Goal: Task Accomplishment & Management: Manage account settings

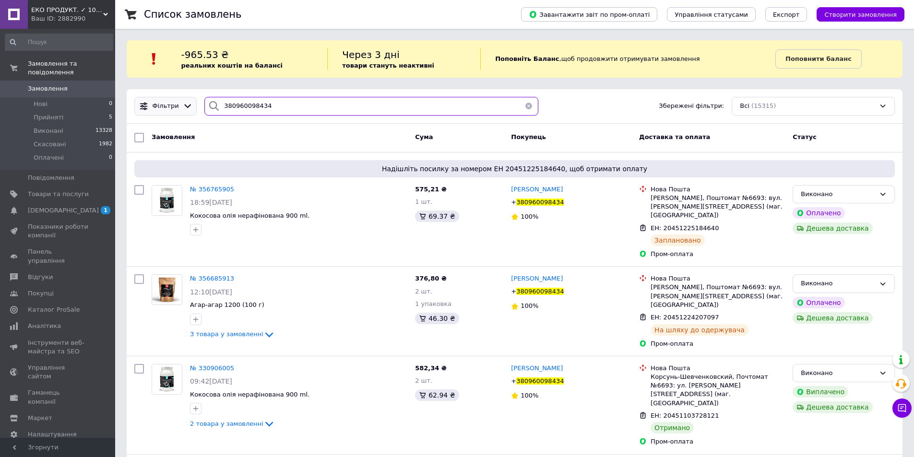
drag, startPoint x: 263, startPoint y: 107, endPoint x: 173, endPoint y: 101, distance: 89.9
click at [173, 101] on div "Фільтри 380960098434 Збережені фільтри: Всі (15315)" at bounding box center [515, 106] width 769 height 19
paste input "71924061"
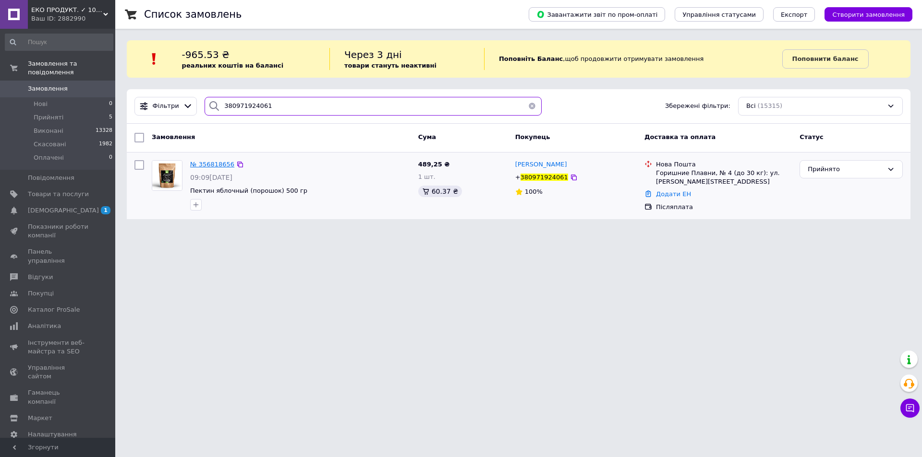
type input "380971924061"
click at [216, 161] on span "№ 356818656" at bounding box center [212, 164] width 44 height 7
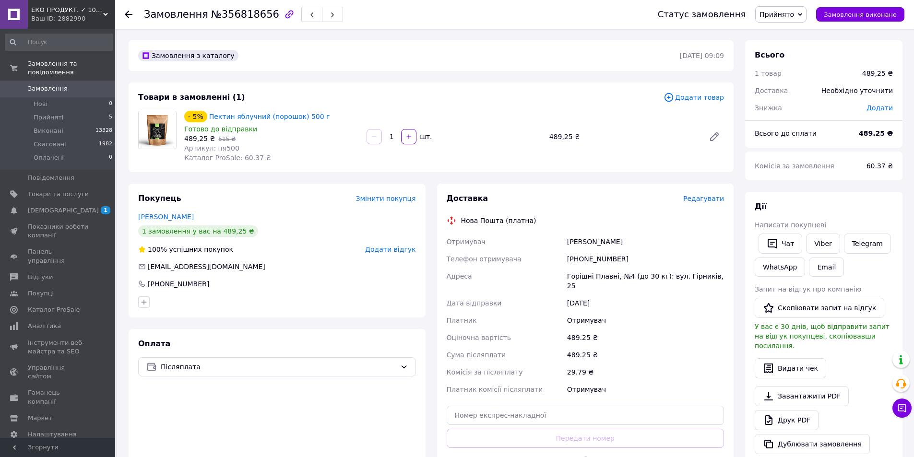
click at [712, 199] on span "Редагувати" at bounding box center [704, 199] width 41 height 8
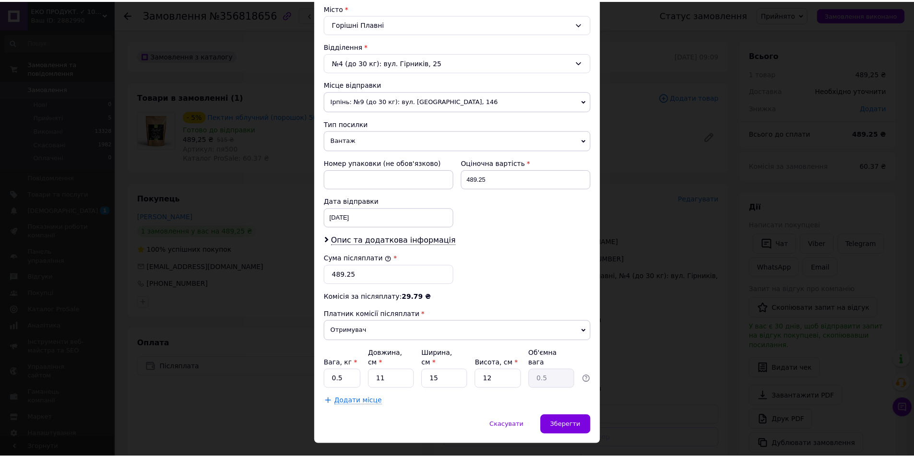
scroll to position [275, 0]
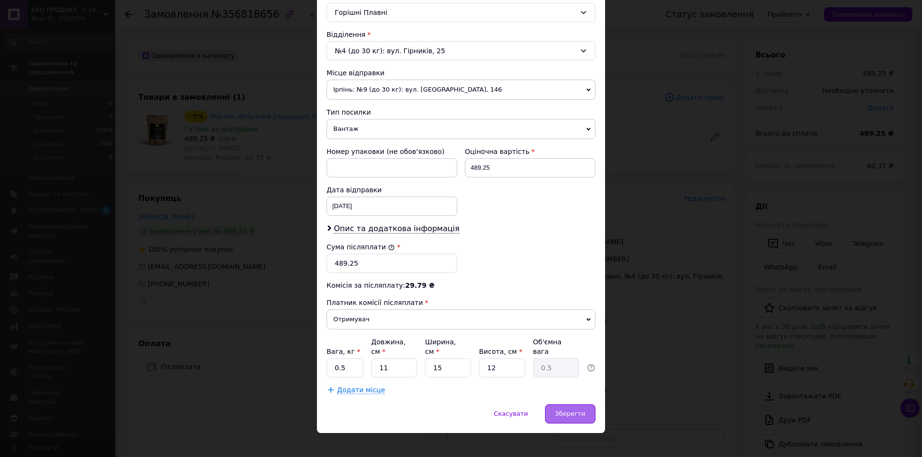
click at [562, 410] on span "Зберегти" at bounding box center [570, 413] width 30 height 7
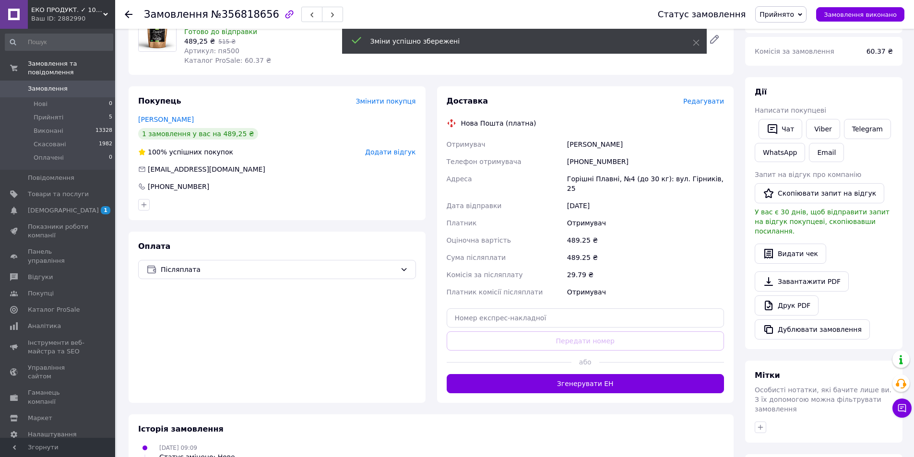
scroll to position [144, 0]
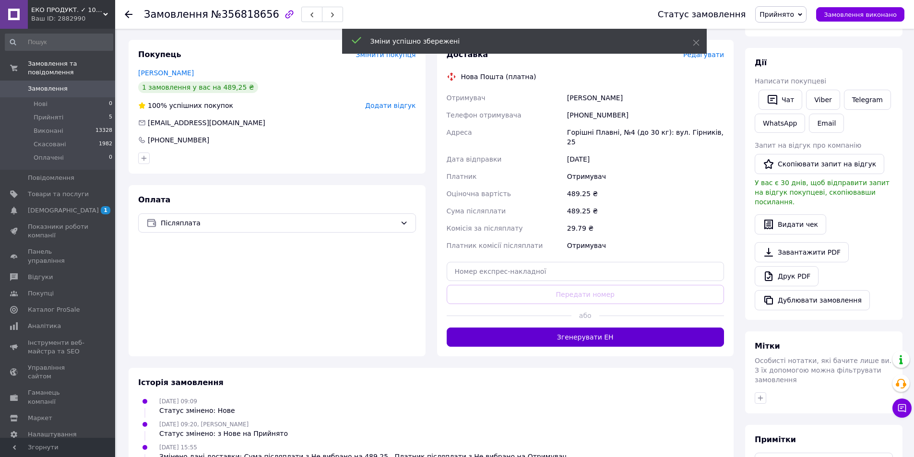
click at [563, 333] on button "Згенерувати ЕН" at bounding box center [586, 337] width 278 height 19
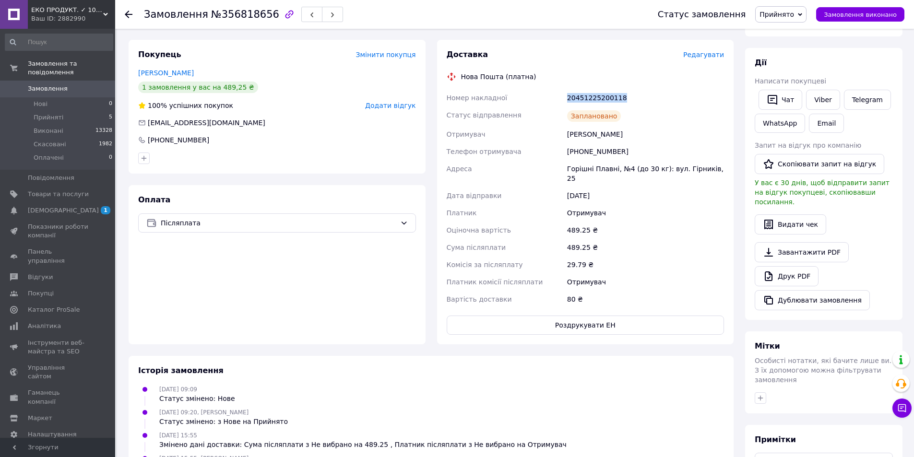
drag, startPoint x: 578, startPoint y: 98, endPoint x: 565, endPoint y: 99, distance: 13.0
click at [565, 99] on div "20451225200118" at bounding box center [645, 97] width 161 height 17
copy div "20451225200118"
click at [785, 15] on span "Прийнято" at bounding box center [777, 15] width 35 height 8
click at [782, 33] on li "Виконано" at bounding box center [781, 33] width 50 height 14
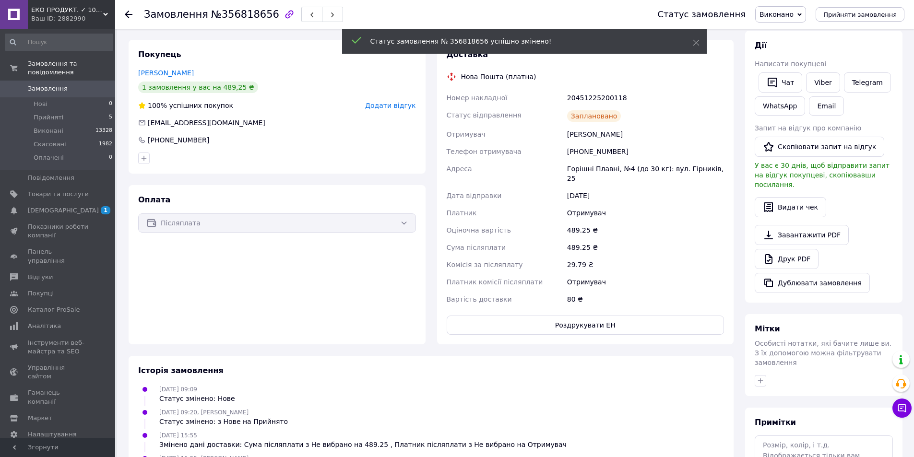
click at [130, 13] on icon at bounding box center [129, 15] width 8 height 8
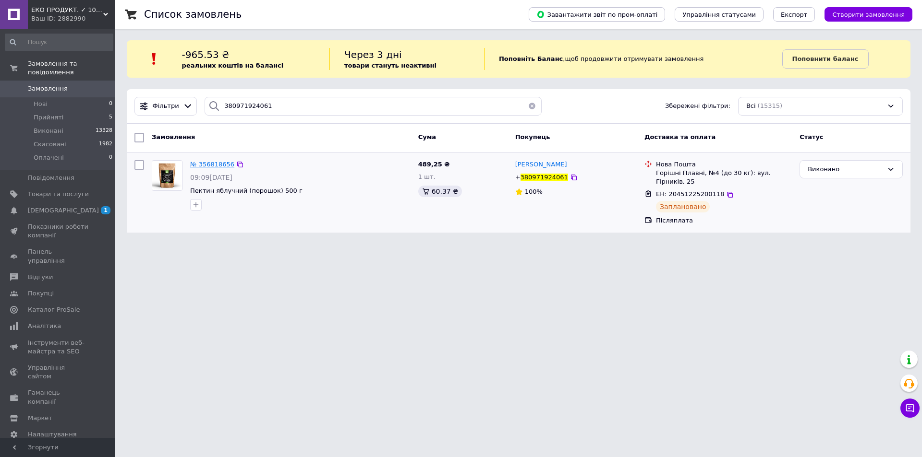
click at [203, 163] on span "№ 356818656" at bounding box center [212, 164] width 44 height 7
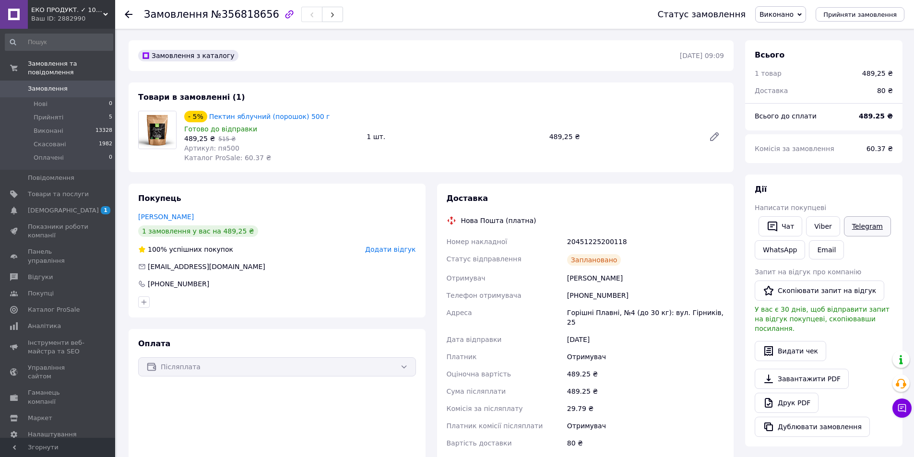
click at [861, 228] on link "Telegram" at bounding box center [867, 226] width 47 height 20
click at [128, 10] on div at bounding box center [129, 15] width 8 height 10
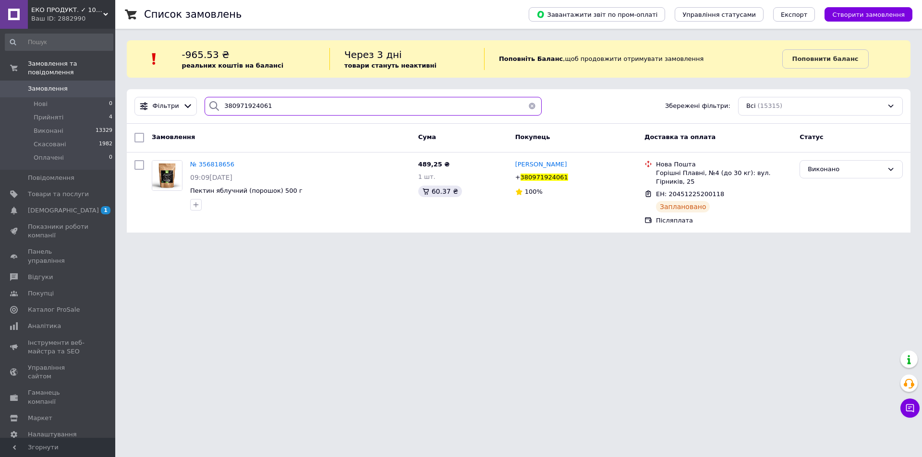
drag, startPoint x: 254, startPoint y: 101, endPoint x: 204, endPoint y: 90, distance: 51.5
click at [204, 90] on div "Фільтри 380971924061 Збережені фільтри: Всі (15315)" at bounding box center [518, 106] width 783 height 35
paste input "5347783"
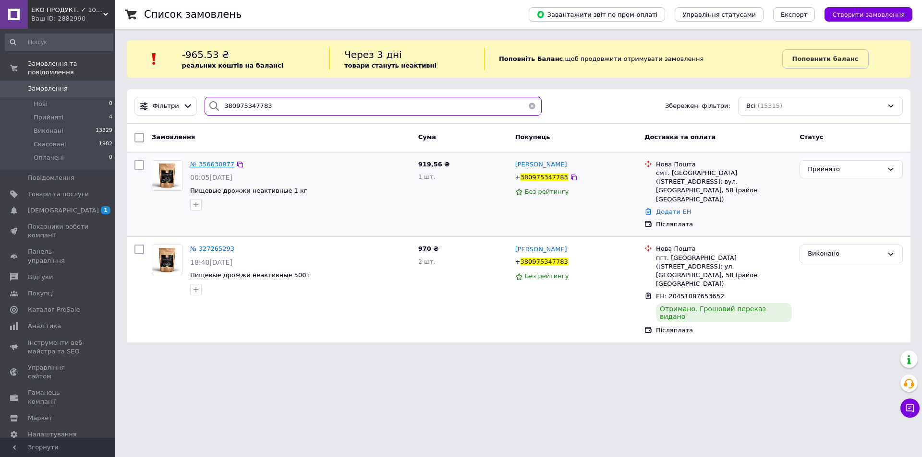
type input "380975347783"
click at [209, 162] on span "№ 356630877" at bounding box center [212, 164] width 44 height 7
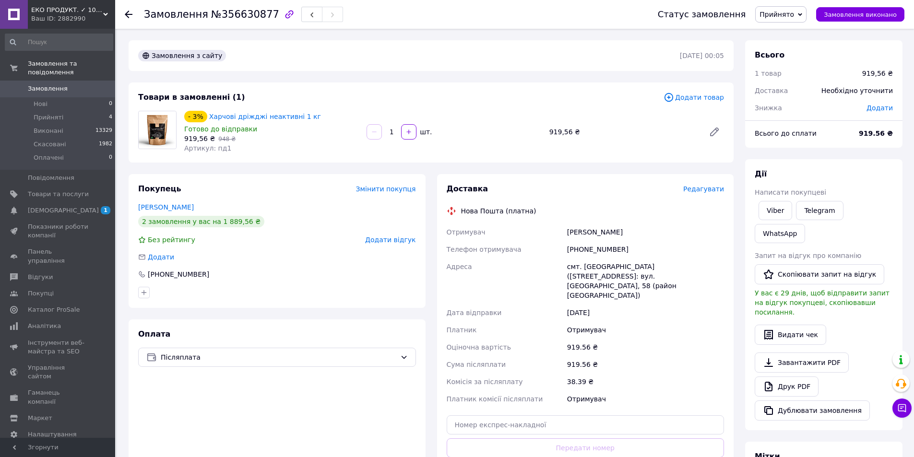
click at [698, 187] on span "Редагувати" at bounding box center [704, 189] width 41 height 8
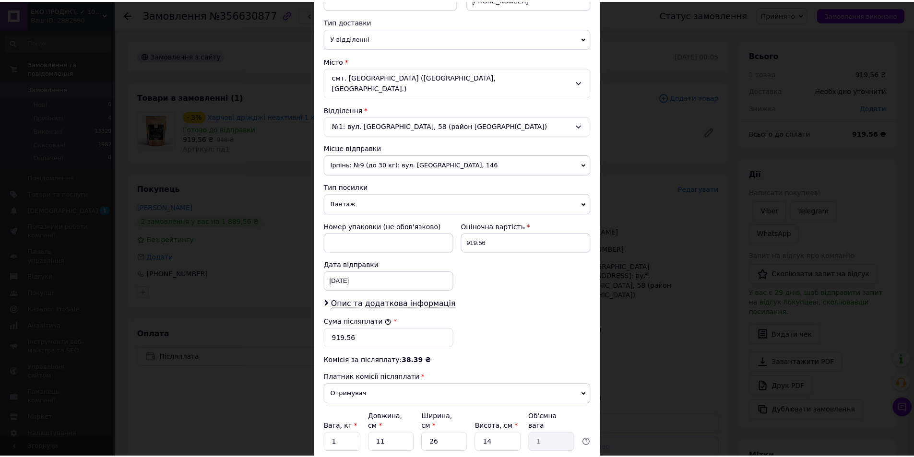
scroll to position [240, 0]
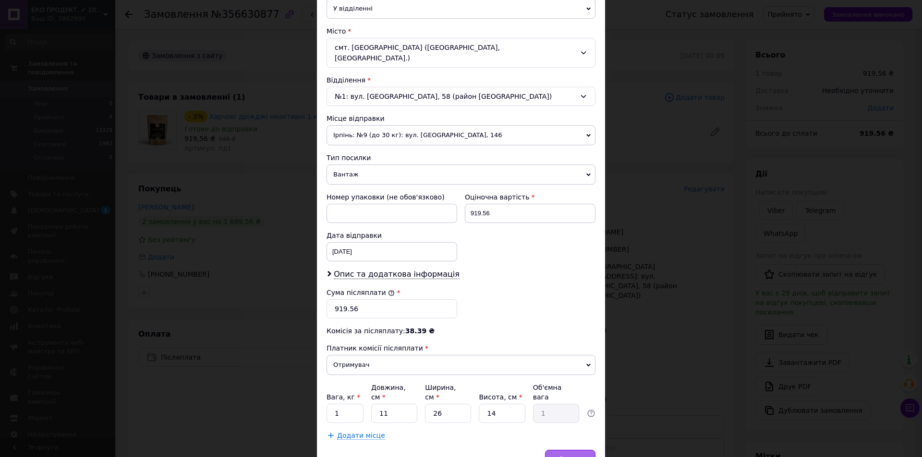
click at [572, 450] on div "Зберегти" at bounding box center [570, 459] width 50 height 19
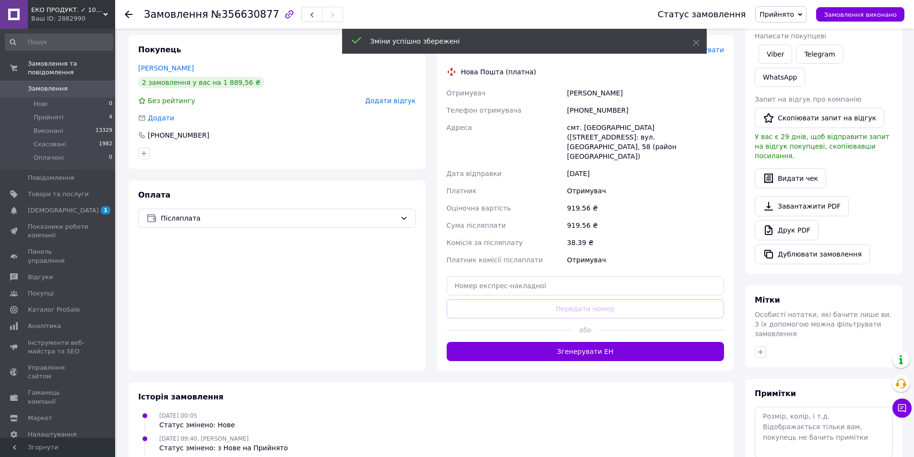
scroll to position [192, 0]
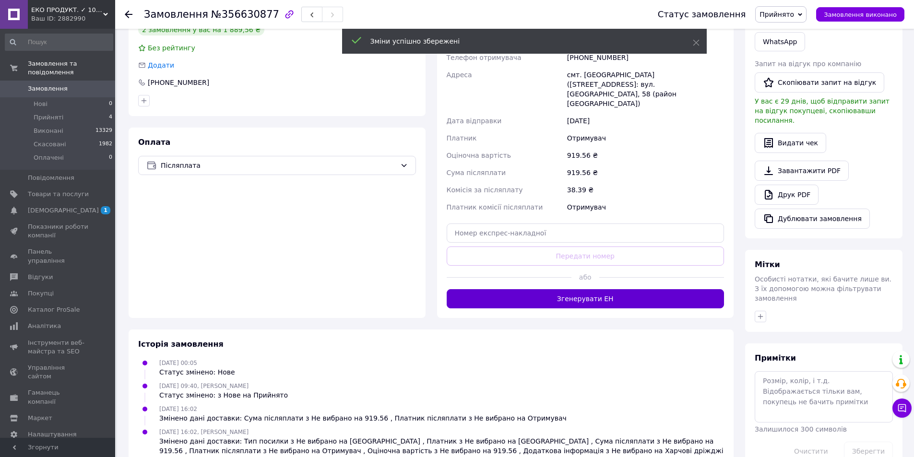
click at [558, 289] on button "Згенерувати ЕН" at bounding box center [586, 298] width 278 height 19
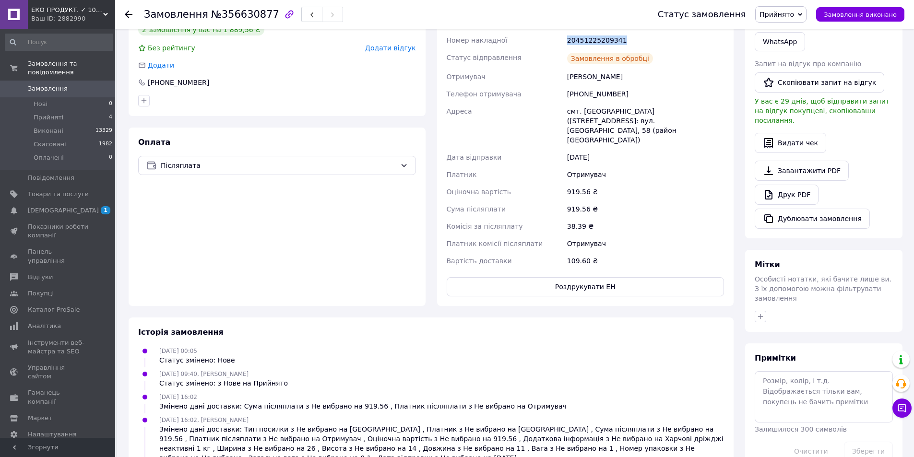
drag, startPoint x: 625, startPoint y: 38, endPoint x: 542, endPoint y: 33, distance: 82.3
click at [542, 33] on div "Номер накладної 20451225209341 Статус відправлення Замовлення в обробці Отримув…" at bounding box center [586, 151] width 282 height 238
copy div "Номер накладної 20451225209341"
click at [791, 14] on span "Прийнято" at bounding box center [777, 15] width 35 height 8
click at [774, 35] on li "Виконано" at bounding box center [781, 33] width 50 height 14
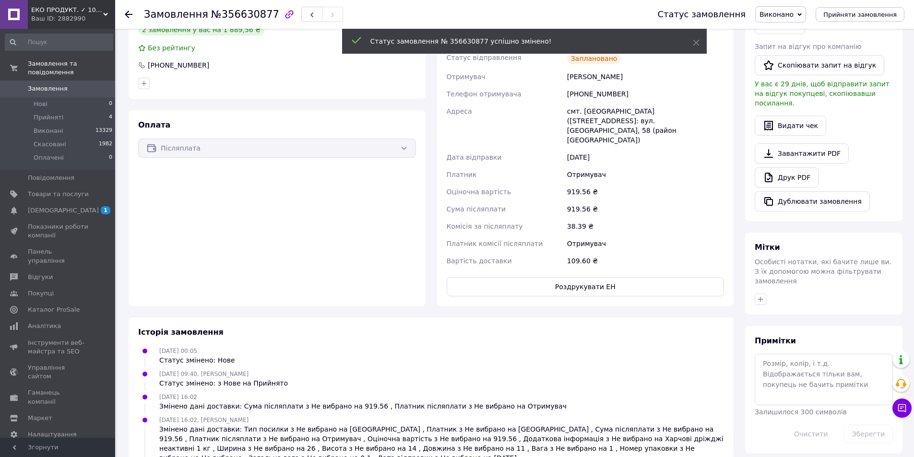
click at [129, 11] on use at bounding box center [129, 15] width 8 height 8
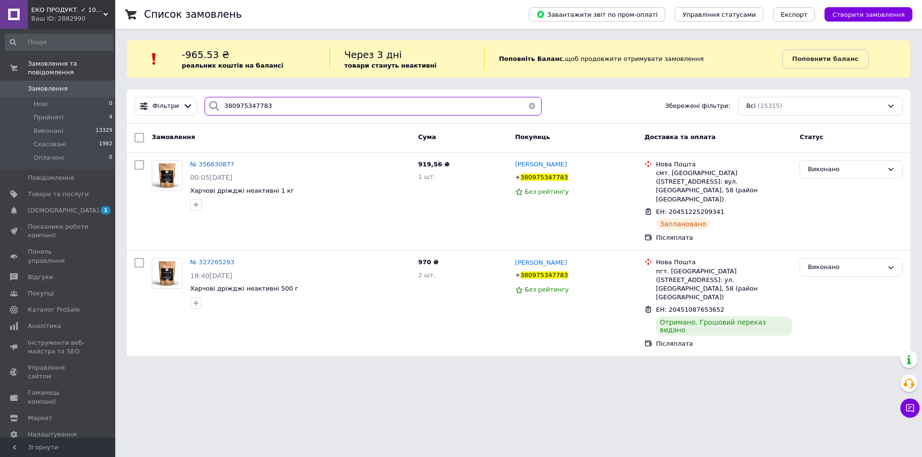
drag, startPoint x: 289, startPoint y: 105, endPoint x: 219, endPoint y: 104, distance: 70.1
click at [219, 104] on div "380975347783" at bounding box center [372, 106] width 337 height 19
paste input "500842940"
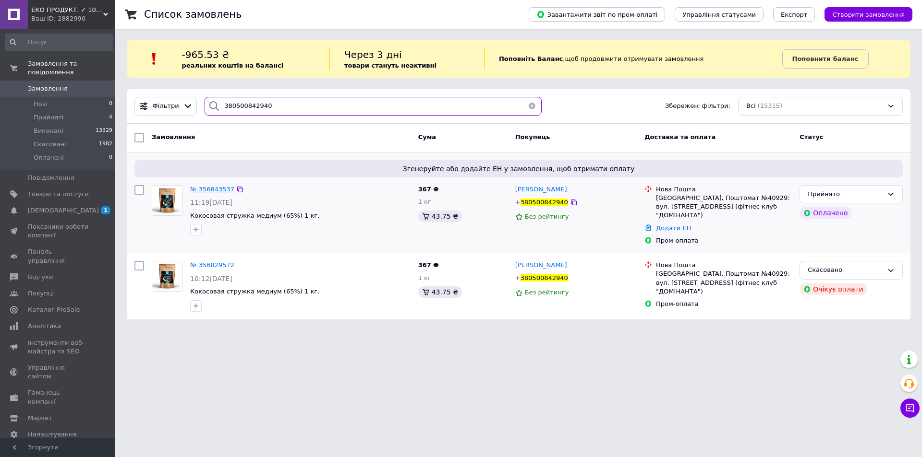
type input "380500842940"
click at [200, 186] on span "№ 356843537" at bounding box center [212, 189] width 44 height 7
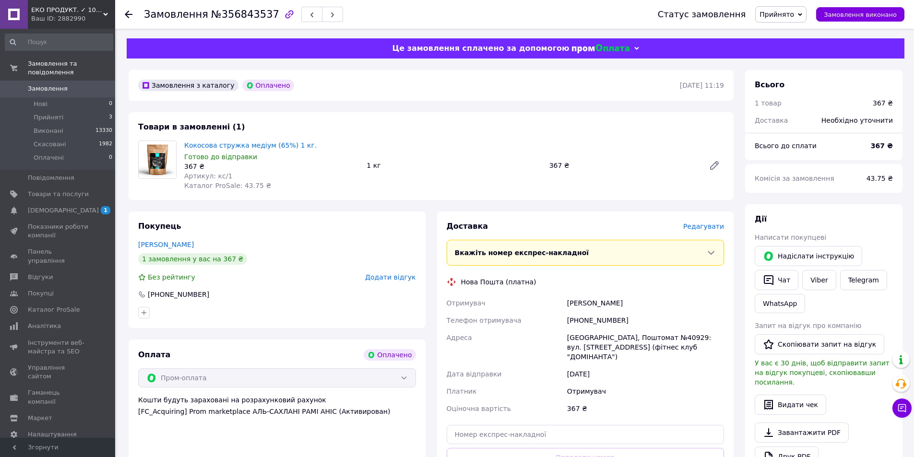
click at [712, 227] on span "Редагувати" at bounding box center [704, 227] width 41 height 8
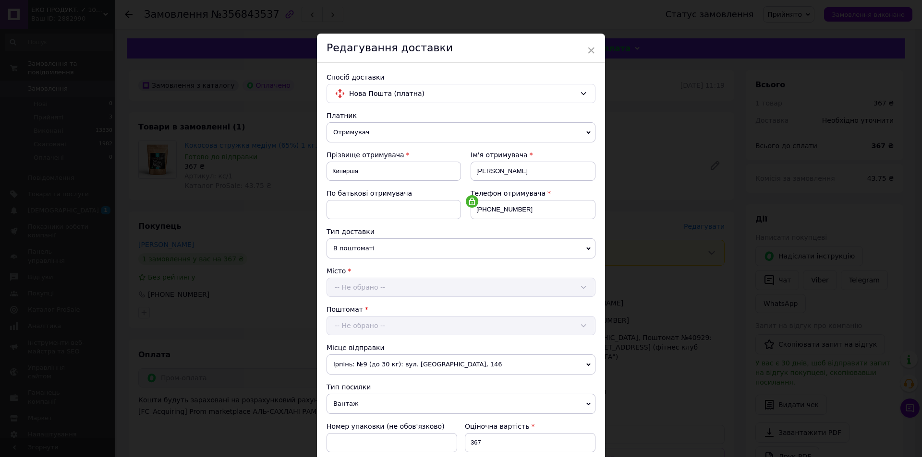
scroll to position [180, 0]
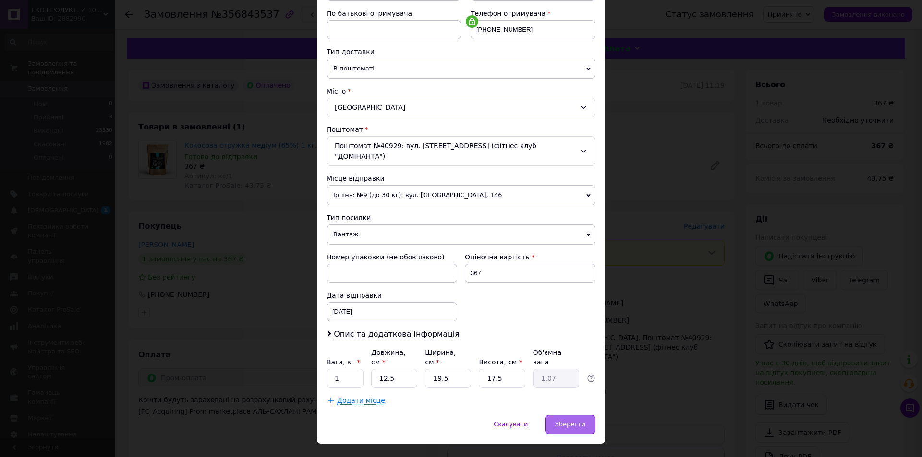
click at [571, 421] on span "Зберегти" at bounding box center [570, 424] width 30 height 7
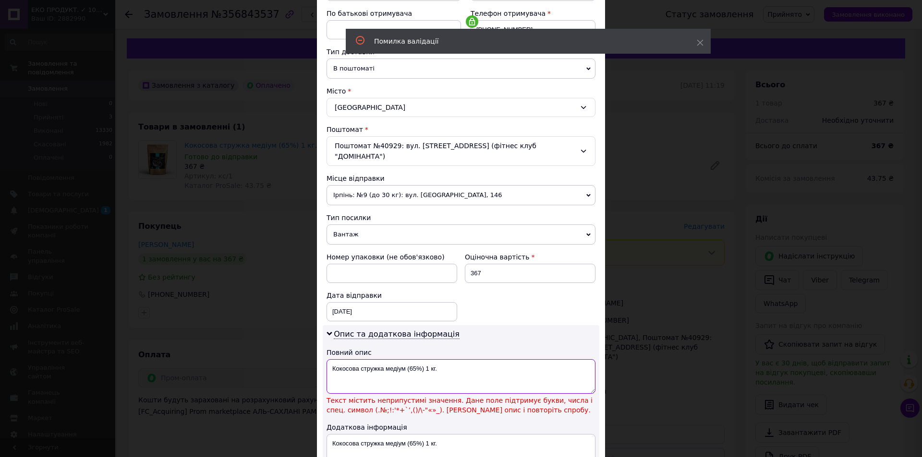
click at [421, 360] on textarea "Кокосова стружка медіум (65%) 1 кг." at bounding box center [460, 377] width 269 height 35
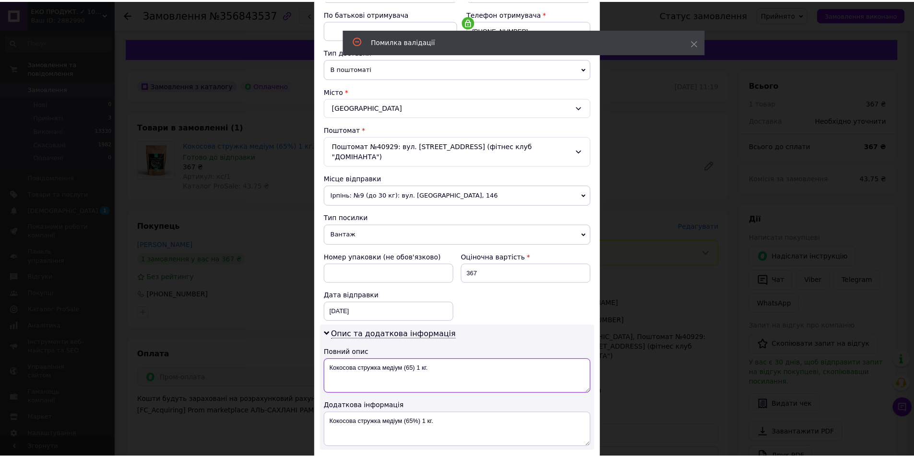
scroll to position [288, 0]
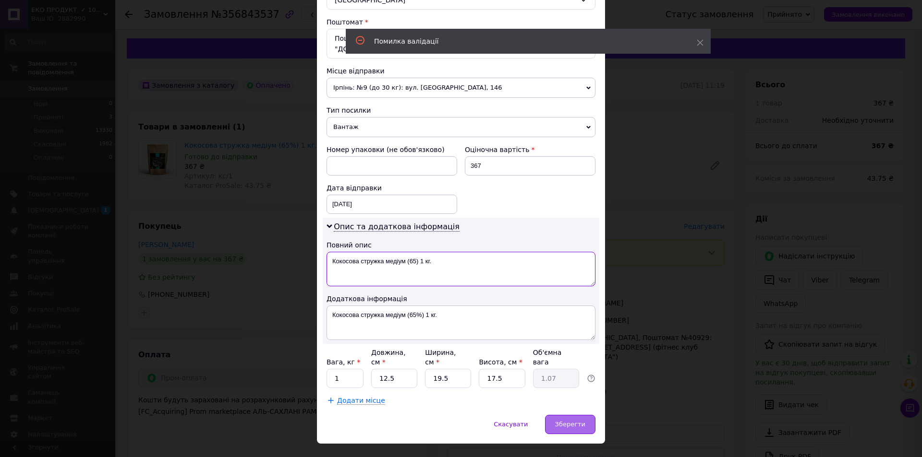
type textarea "Кокосова стружка медіум (65) 1 кг."
click at [590, 415] on div "Зберегти" at bounding box center [570, 424] width 50 height 19
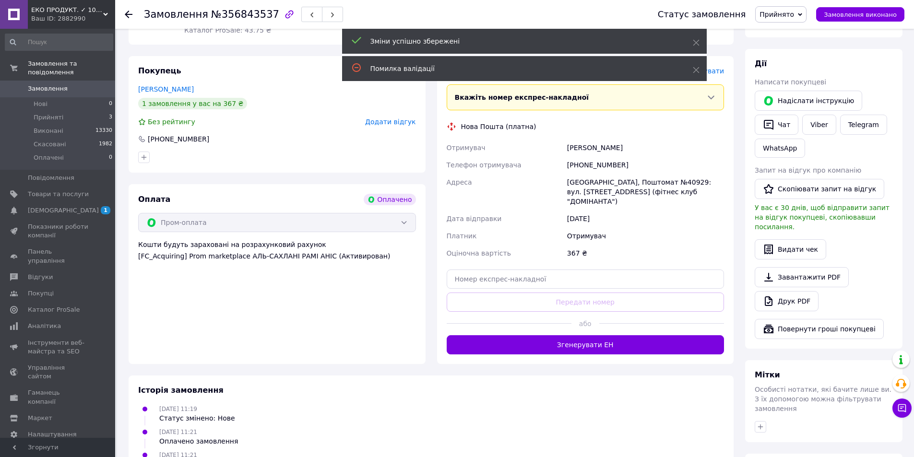
scroll to position [192, 0]
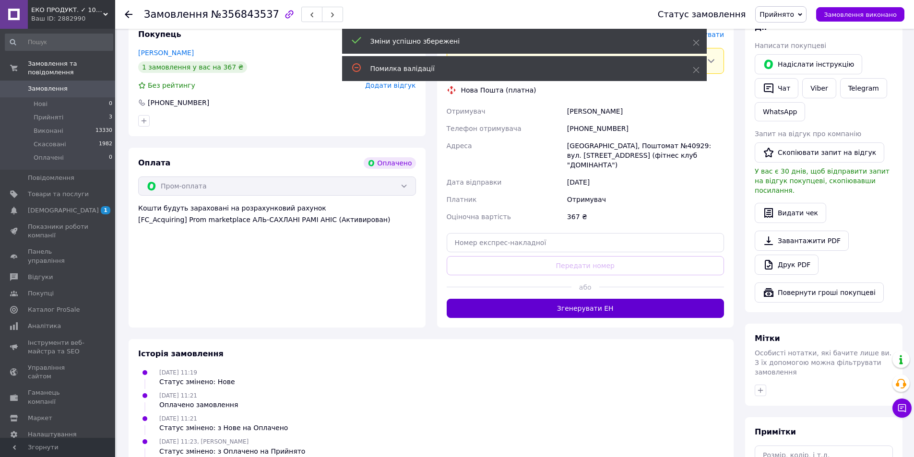
click at [569, 302] on button "Згенерувати ЕН" at bounding box center [586, 308] width 278 height 19
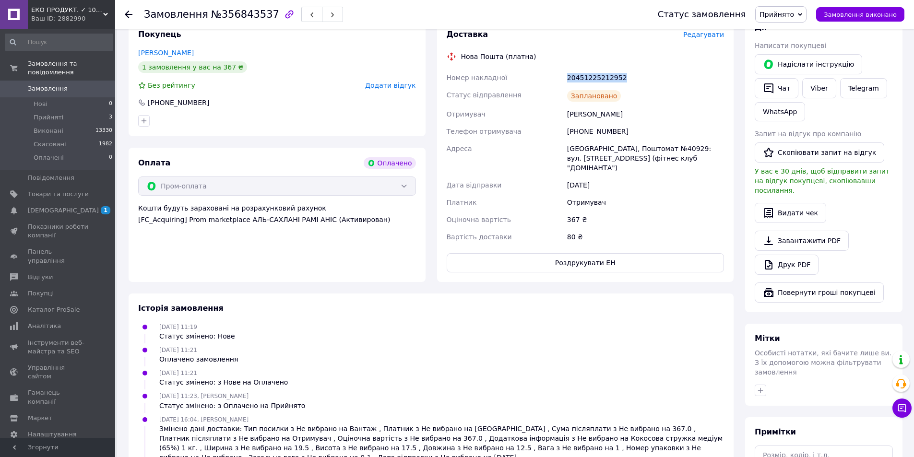
drag, startPoint x: 625, startPoint y: 78, endPoint x: 562, endPoint y: 83, distance: 63.0
click at [563, 82] on div "Номер накладної 20451225212952 Статус відправлення Заплановано Отримувач Киперш…" at bounding box center [586, 157] width 282 height 177
copy div "Номер накладної 20451225212952"
click at [792, 16] on span "Прийнято" at bounding box center [777, 15] width 35 height 8
click at [782, 33] on li "Виконано" at bounding box center [781, 33] width 50 height 14
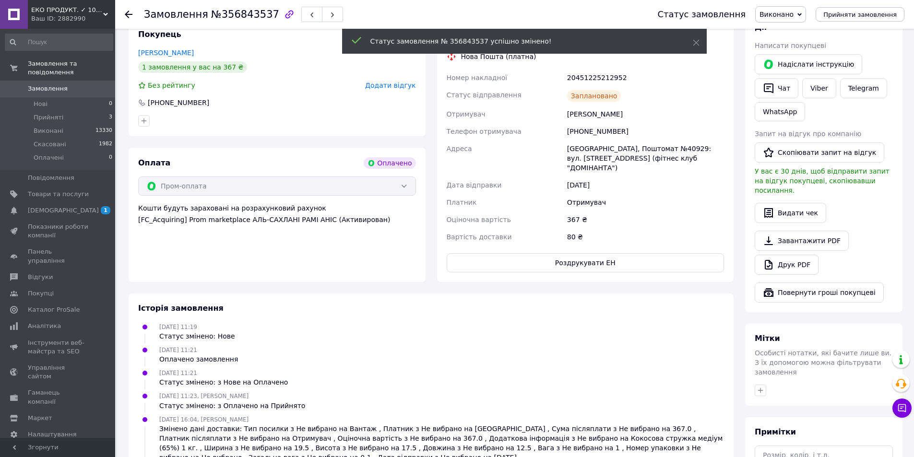
click at [129, 15] on use at bounding box center [129, 15] width 8 height 8
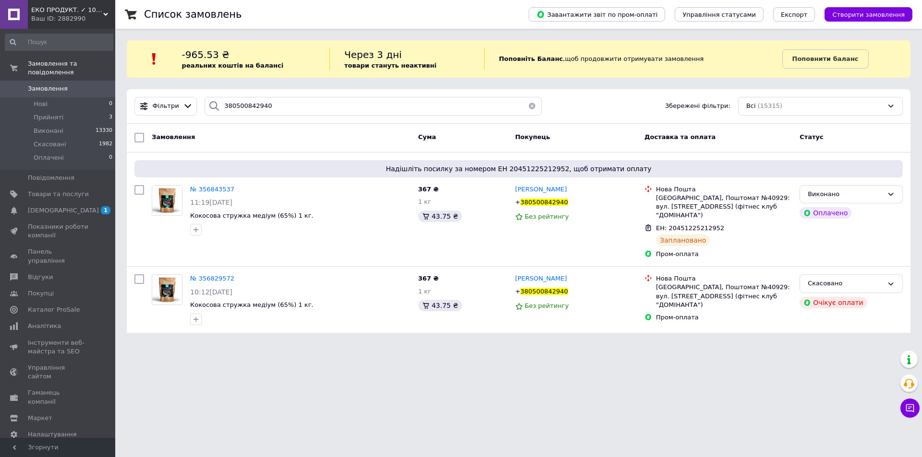
click at [529, 106] on button "button" at bounding box center [531, 106] width 19 height 19
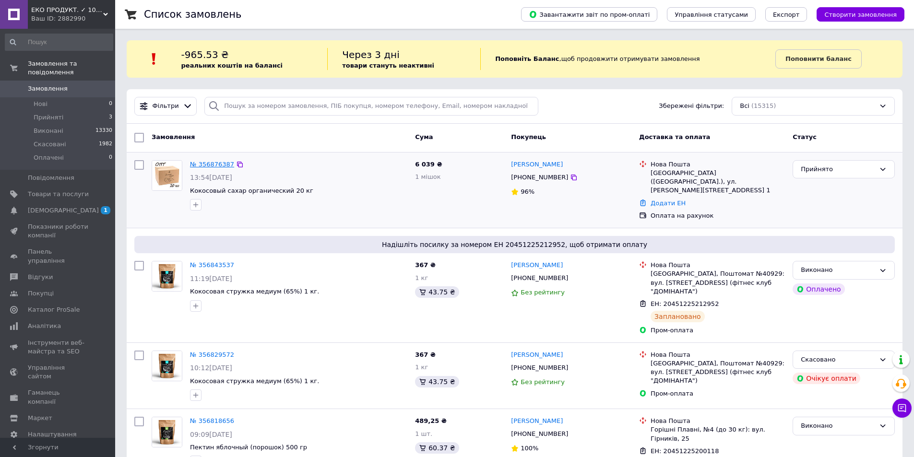
click at [205, 163] on link "№ 356876387" at bounding box center [212, 164] width 44 height 7
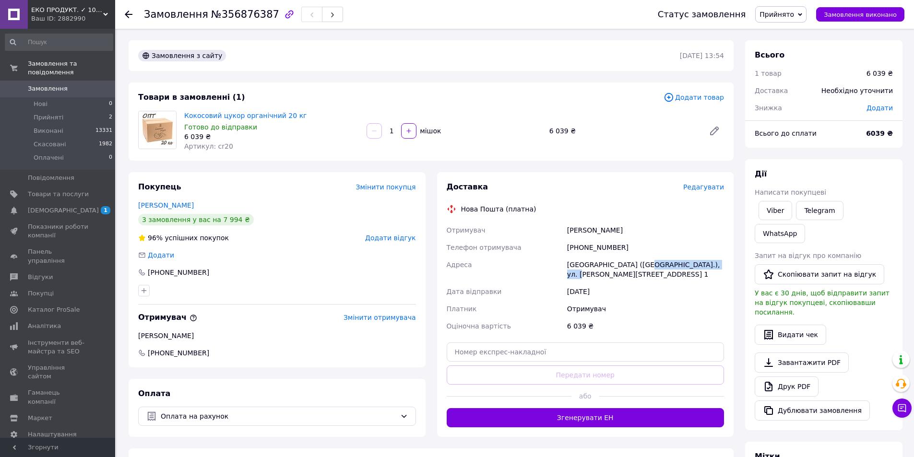
drag, startPoint x: 637, startPoint y: 265, endPoint x: 606, endPoint y: 271, distance: 32.3
click at [606, 271] on div "[GEOGRAPHIC_DATA] ([GEOGRAPHIC_DATA].), ул. [PERSON_NAME][STREET_ADDRESS] 1" at bounding box center [645, 269] width 161 height 27
copy div "ул. [PERSON_NAME] АКАДЕМИКА"
click at [531, 358] on input "text" at bounding box center [586, 352] width 278 height 19
paste input "20451225252620"
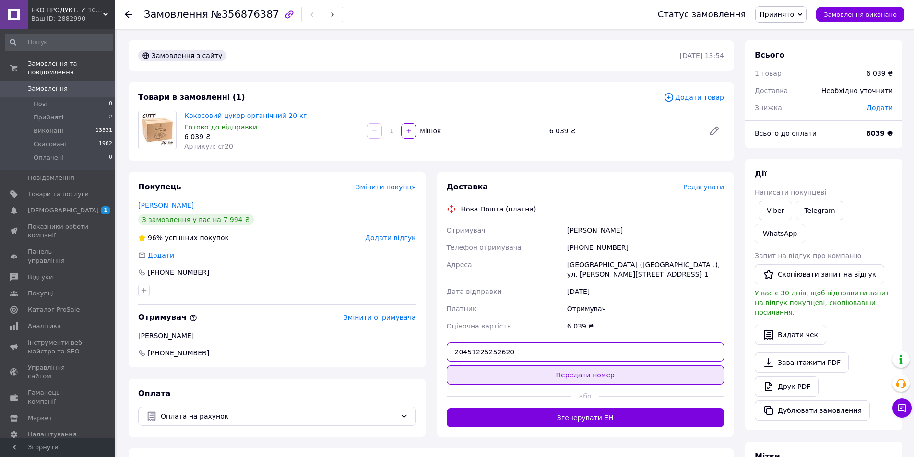
type input "20451225252620"
click at [565, 373] on button "Передати номер" at bounding box center [586, 375] width 278 height 19
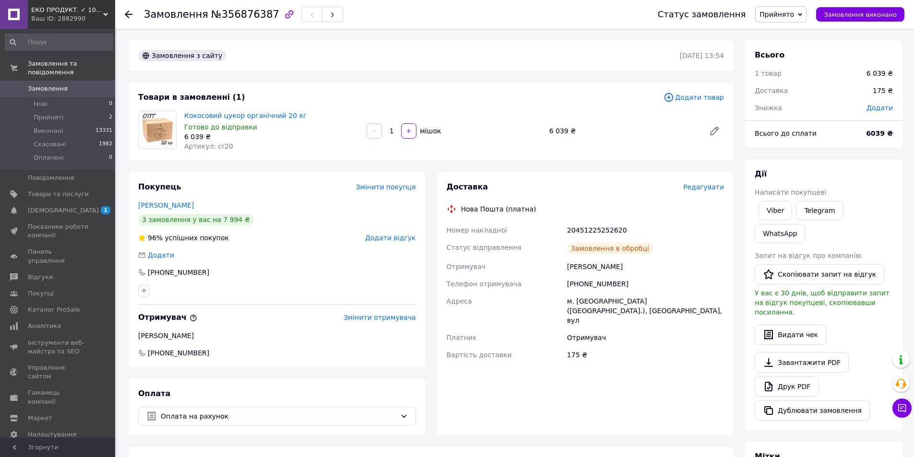
click at [784, 14] on span "Прийнято" at bounding box center [777, 15] width 35 height 8
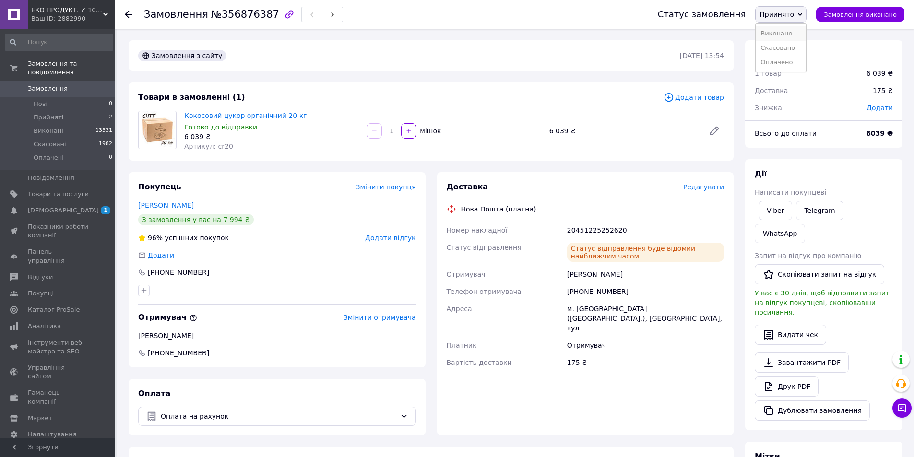
click at [783, 33] on li "Виконано" at bounding box center [781, 33] width 50 height 14
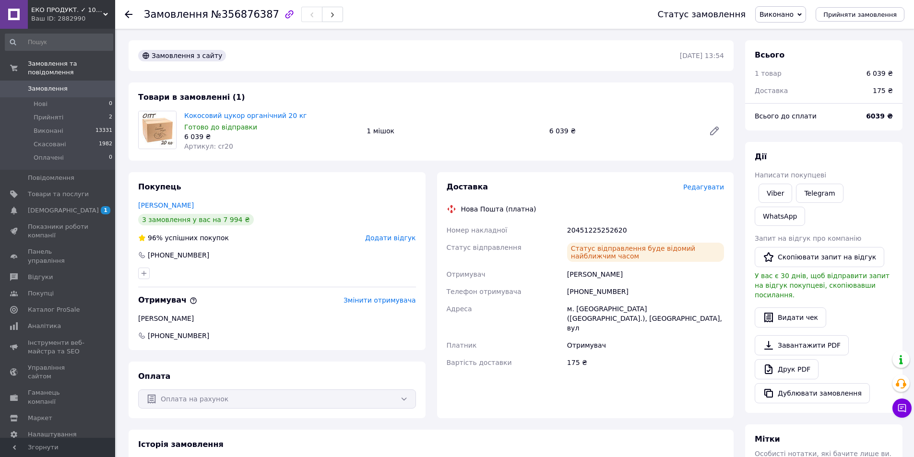
click at [126, 13] on icon at bounding box center [129, 15] width 8 height 8
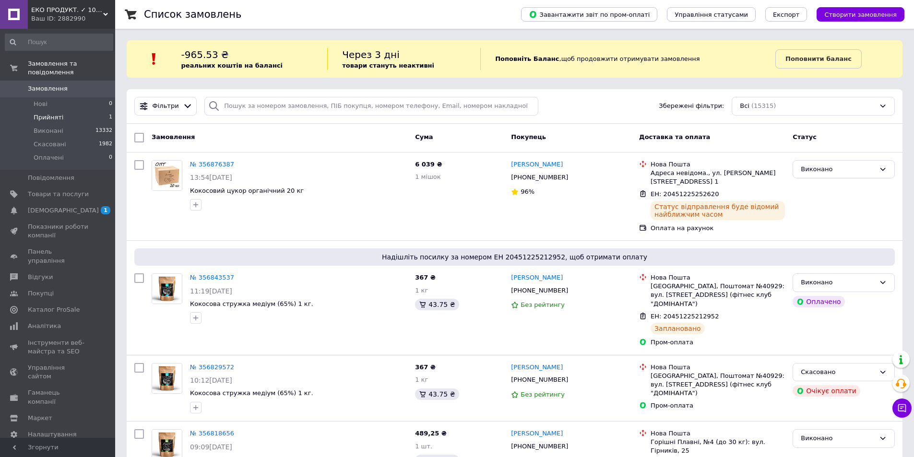
click at [53, 113] on span "Прийняті" at bounding box center [49, 117] width 30 height 9
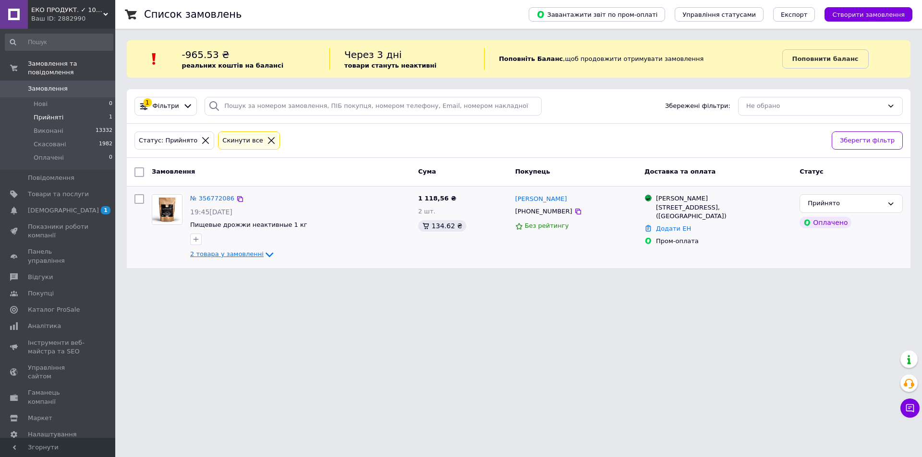
click at [220, 255] on span "2 товара у замовленні" at bounding box center [226, 254] width 73 height 7
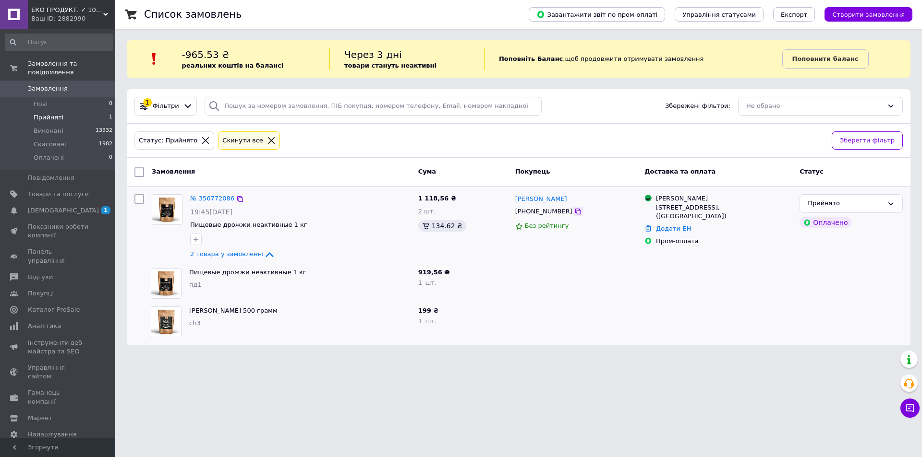
click at [574, 212] on icon at bounding box center [578, 212] width 8 height 8
click at [268, 139] on icon at bounding box center [271, 140] width 7 height 7
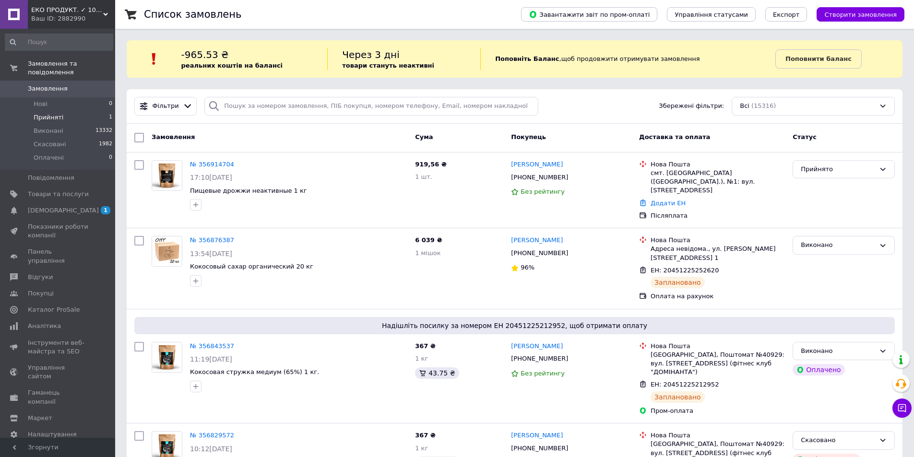
click at [61, 111] on li "Прийняті 1" at bounding box center [59, 117] width 118 height 13
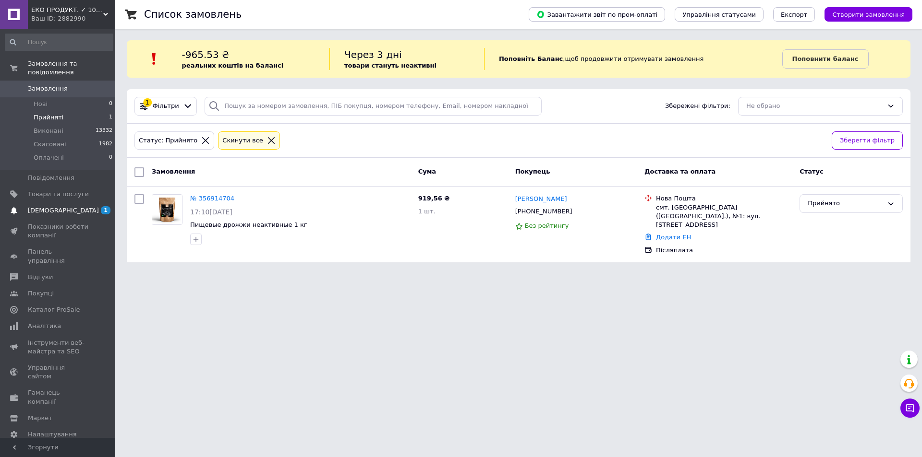
click at [49, 206] on span "[DEMOGRAPHIC_DATA]" at bounding box center [63, 210] width 71 height 9
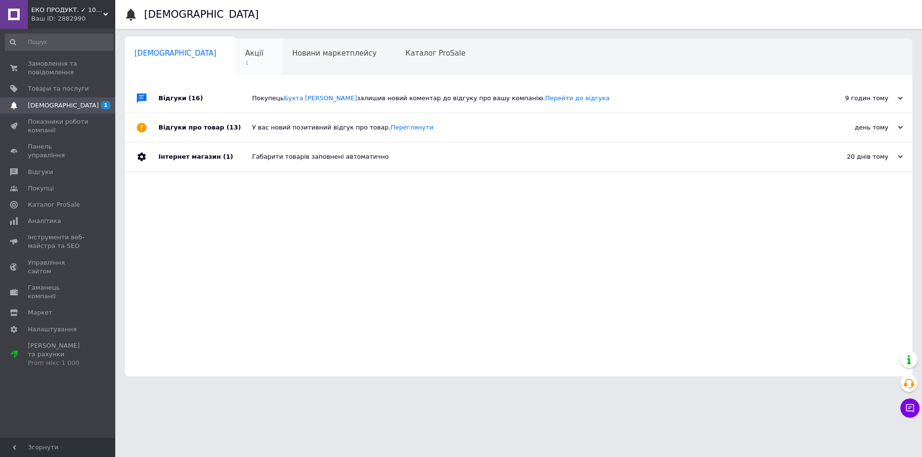
click at [236, 56] on div "Акції 1" at bounding box center [259, 57] width 47 height 36
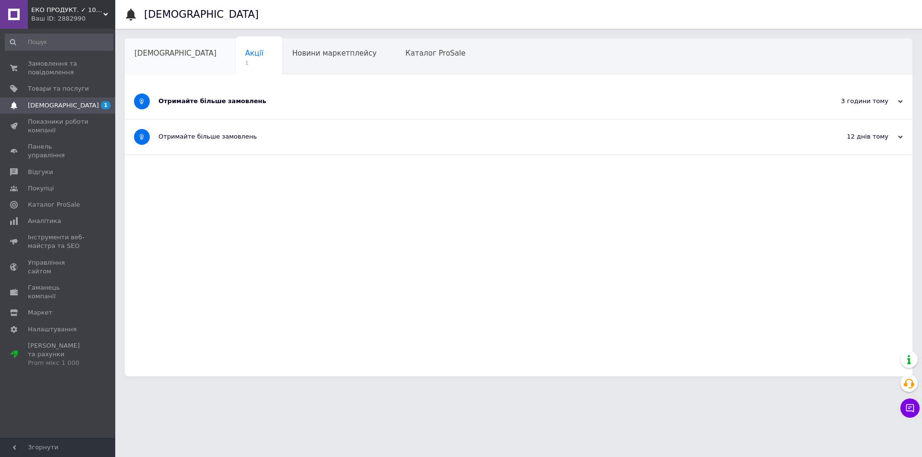
click at [188, 55] on div "[DEMOGRAPHIC_DATA]" at bounding box center [180, 57] width 111 height 36
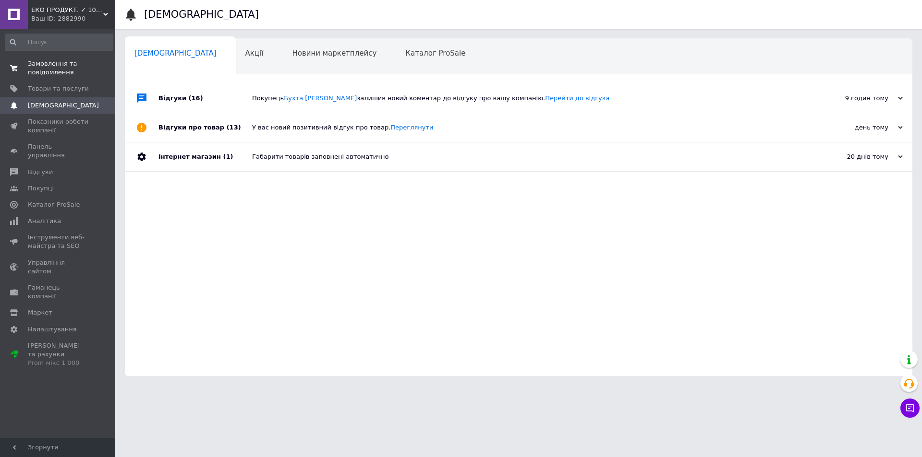
click at [48, 65] on span "Замовлення та повідомлення" at bounding box center [58, 68] width 61 height 17
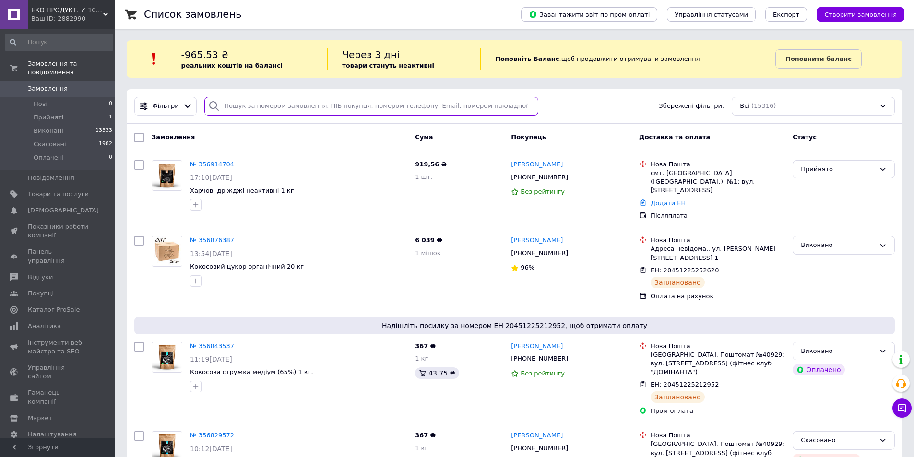
click at [294, 104] on input "search" at bounding box center [371, 106] width 334 height 19
paste input "380669089750"
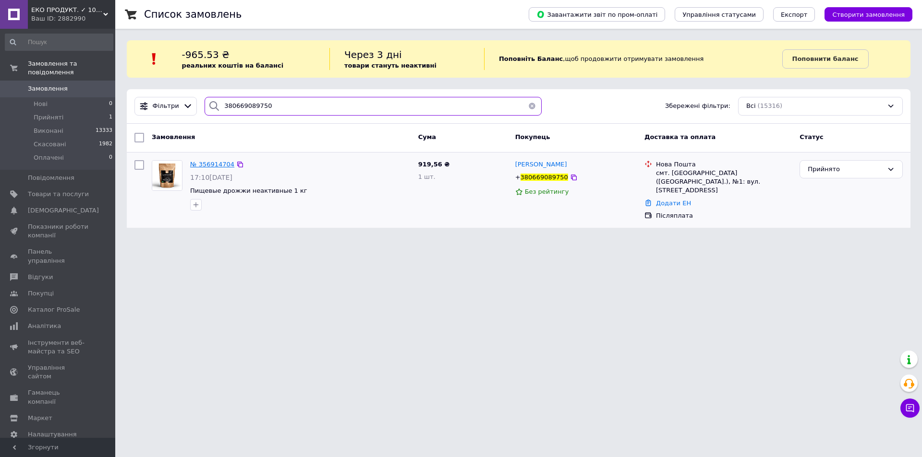
type input "380669089750"
click at [201, 161] on span "№ 356914704" at bounding box center [212, 164] width 44 height 7
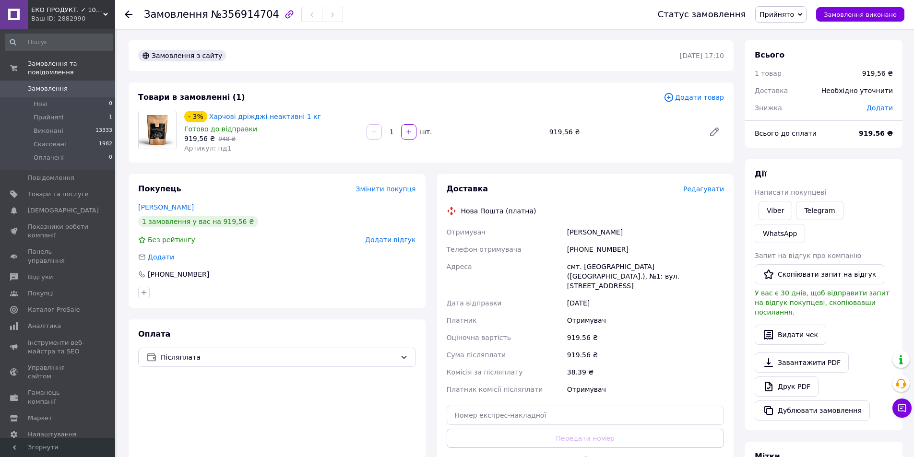
click at [712, 188] on span "Редагувати" at bounding box center [704, 189] width 41 height 8
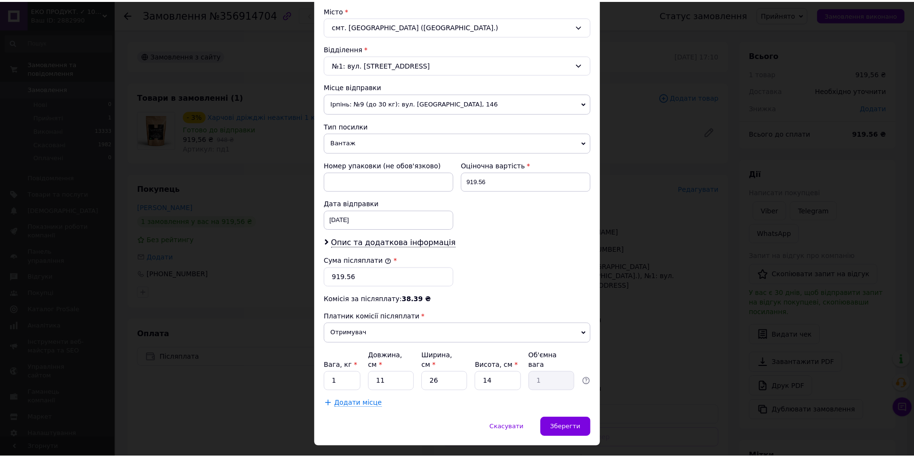
scroll to position [275, 0]
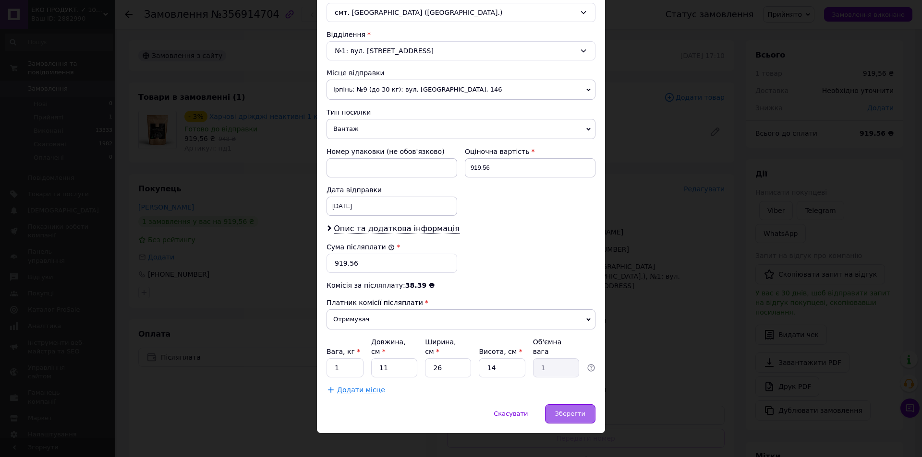
click at [571, 410] on span "Зберегти" at bounding box center [570, 413] width 30 height 7
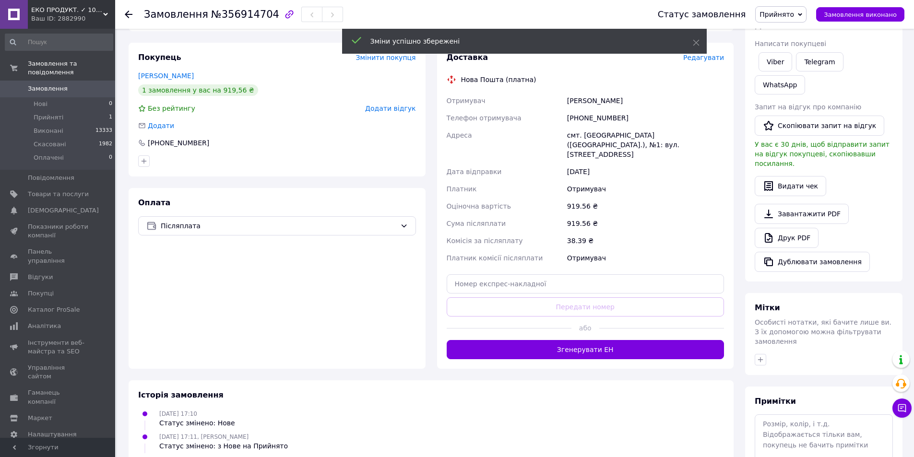
scroll to position [144, 0]
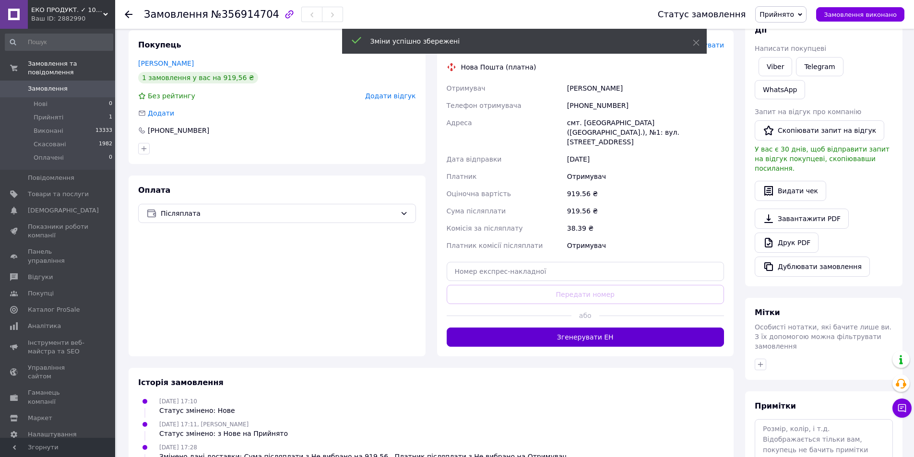
click at [578, 331] on button "Згенерувати ЕН" at bounding box center [586, 337] width 278 height 19
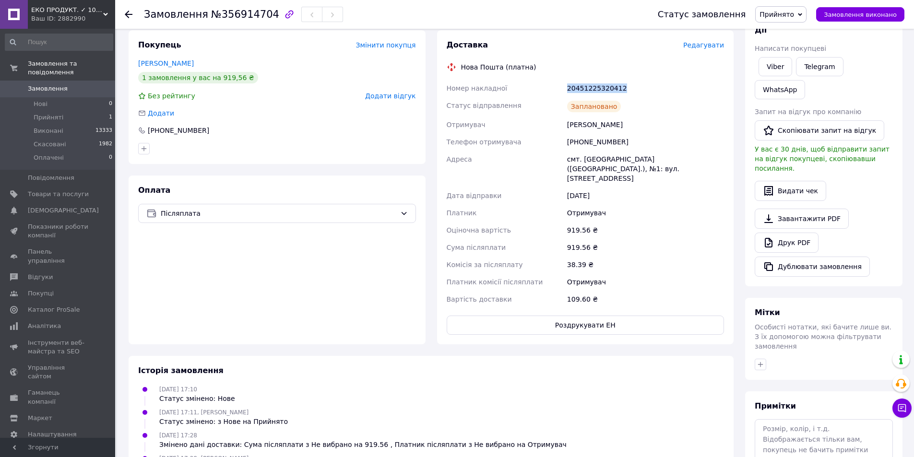
drag, startPoint x: 616, startPoint y: 87, endPoint x: 553, endPoint y: 84, distance: 63.0
click at [553, 84] on div "Номер накладної 20451225320412 Статус відправлення Заплановано Отримувач [PERSO…" at bounding box center [586, 194] width 282 height 228
copy div "Номер накладної 20451225320412"
click at [784, 17] on span "Прийнято" at bounding box center [777, 15] width 35 height 8
click at [782, 30] on li "Виконано" at bounding box center [781, 33] width 50 height 14
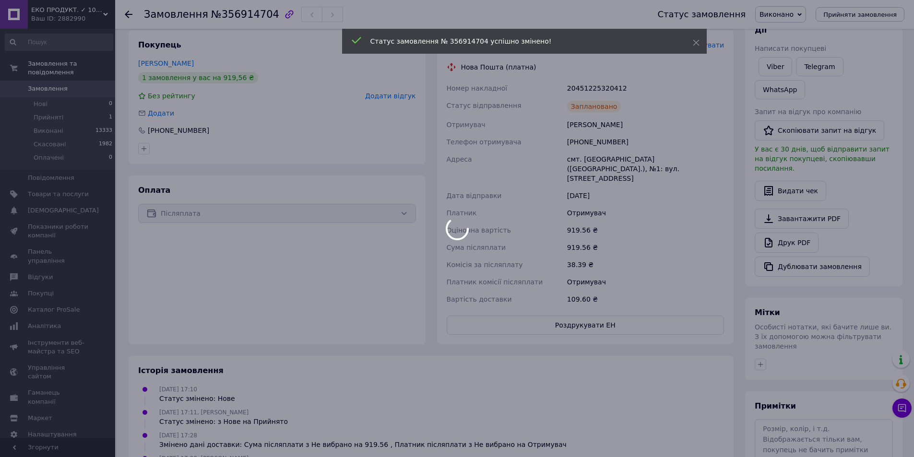
click at [131, 12] on div at bounding box center [457, 228] width 914 height 457
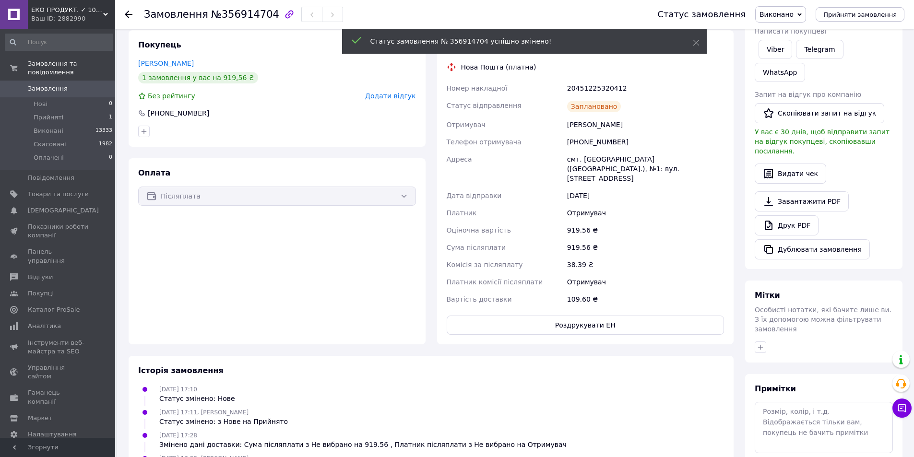
click at [131, 12] on icon at bounding box center [129, 15] width 8 height 8
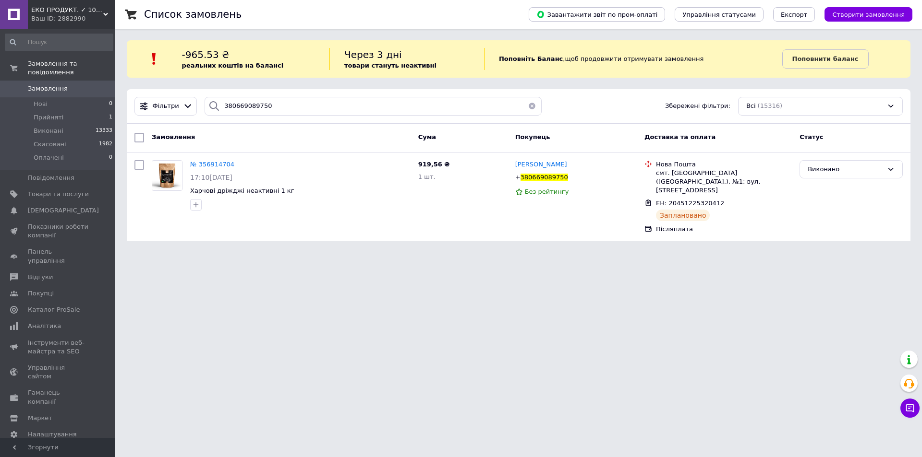
drag, startPoint x: 210, startPoint y: 351, endPoint x: 218, endPoint y: 325, distance: 27.5
click at [210, 253] on html "ЕКО ПРОДУКТ. ✓ 100% БЕЗ ГМО. Купити еко товари з доставкою по [GEOGRAPHIC_DATA]…" at bounding box center [461, 126] width 922 height 253
click at [527, 105] on button "button" at bounding box center [531, 106] width 19 height 19
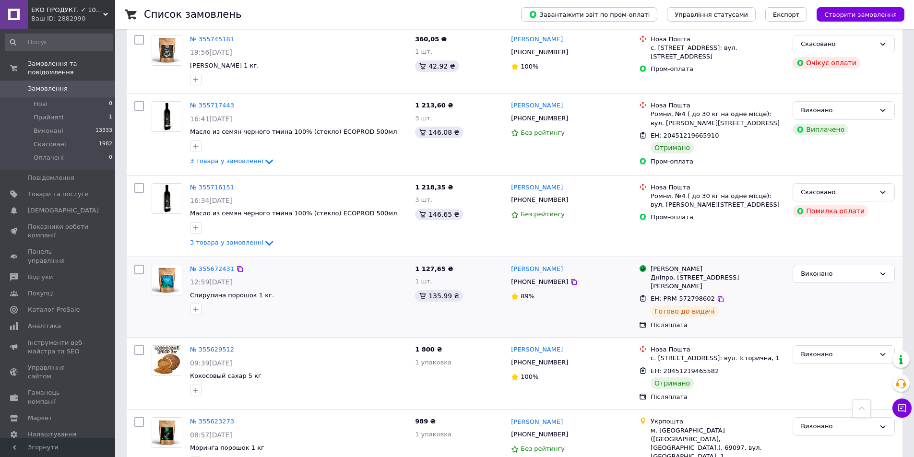
scroll to position [4704, 0]
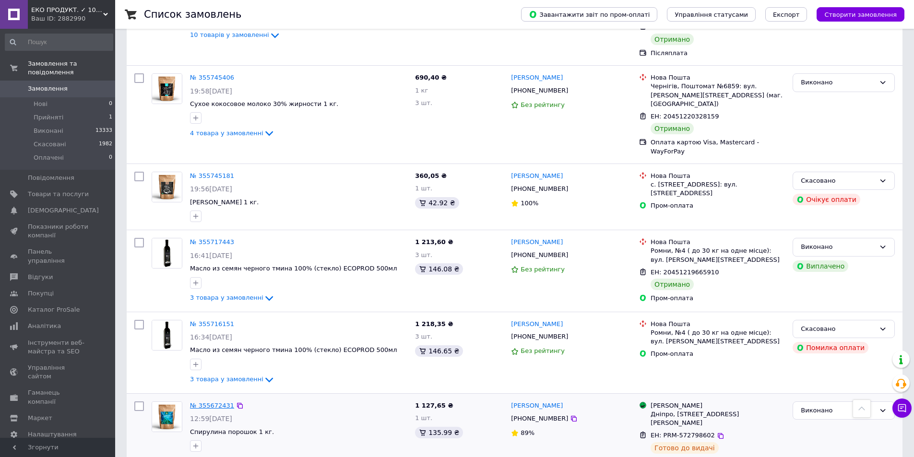
click at [214, 402] on link "№ 355672431" at bounding box center [212, 405] width 44 height 7
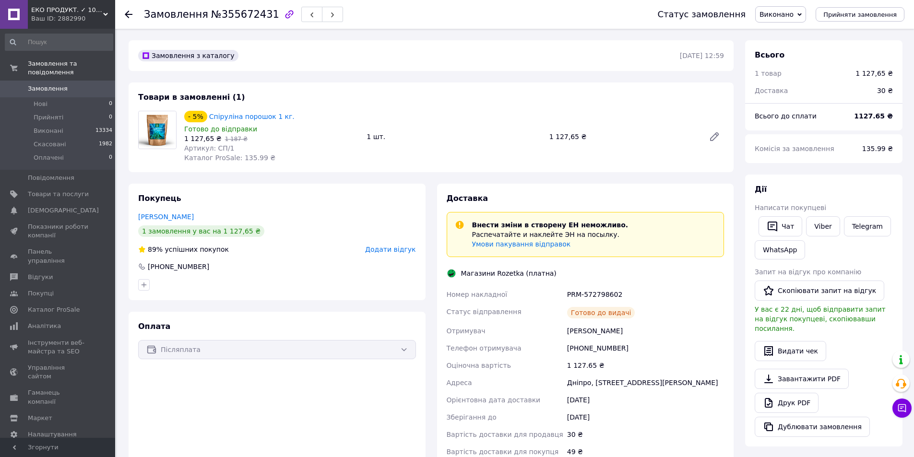
click at [130, 16] on icon at bounding box center [129, 15] width 8 height 8
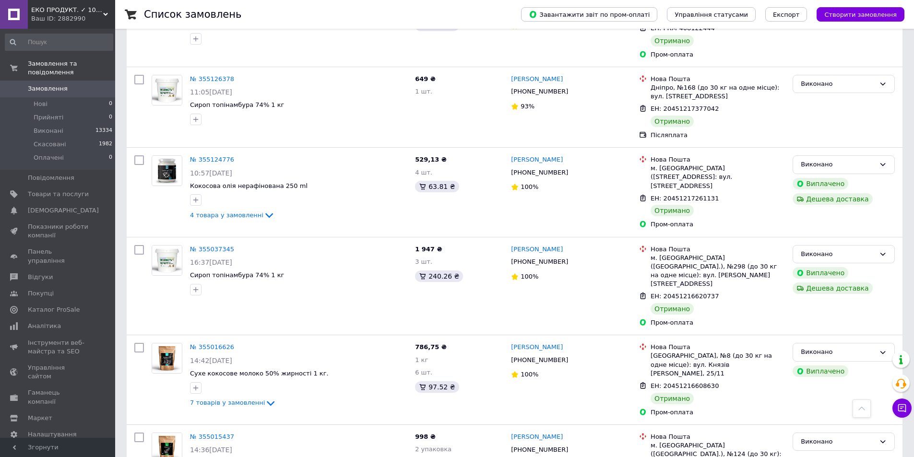
scroll to position [7712, 0]
